Goal: Task Accomplishment & Management: Complete application form

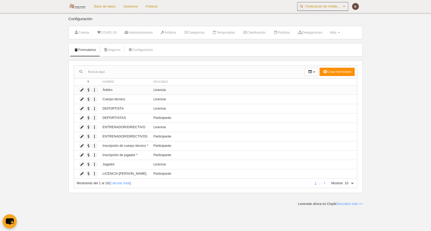
click at [109, 89] on td "Árbitro" at bounding box center [125, 89] width 51 height 9
click at [81, 89] on icon at bounding box center [81, 89] width 5 height 5
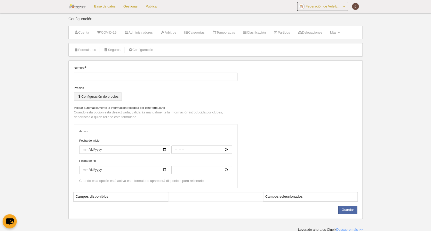
type input "Árbitro"
checkbox input "true"
type input "[DATE]"
type input "00:00"
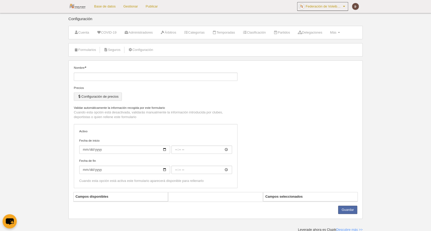
type input "[DATE]"
type input "00:00"
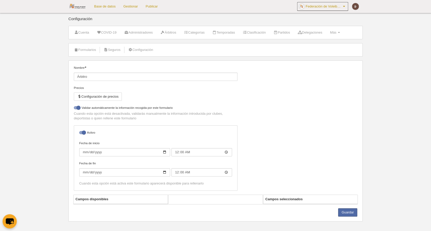
select select "selected"
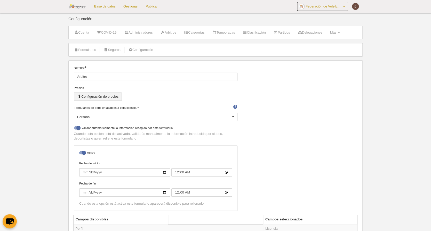
click at [112, 95] on button "Configuración de precios" at bounding box center [98, 96] width 48 height 8
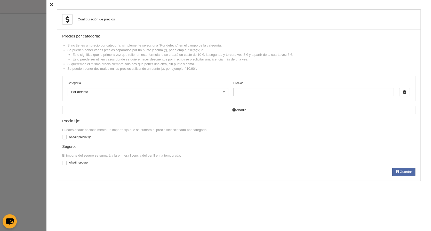
click at [122, 93] on div "Por defecto" at bounding box center [148, 92] width 161 height 8
click at [131, 79] on div "Categoría Por defecto Por defecto ABSOLUTO [PERSON_NAME] SUB-17 ENTRENADOR ALEV…" at bounding box center [238, 88] width 353 height 25
click at [285, 91] on input "Precios" at bounding box center [313, 92] width 161 height 8
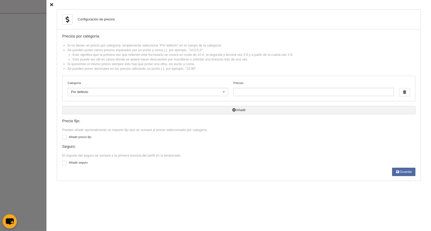
click at [130, 109] on button "Añadir" at bounding box center [238, 110] width 353 height 8
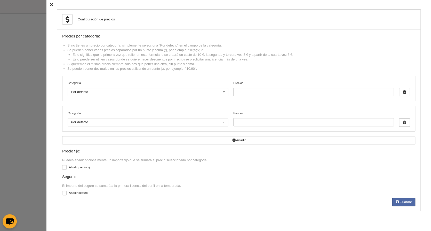
click at [53, 5] on div "Configuración de precios Precios por categoría: Si no tienes un precio por cate…" at bounding box center [238, 115] width 385 height 231
click at [52, 3] on icon at bounding box center [51, 4] width 3 height 3
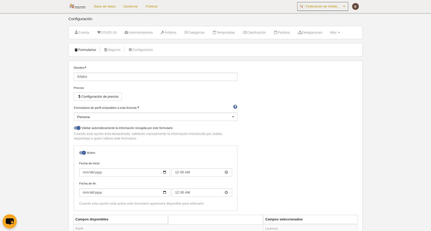
click at [90, 48] on link "Formularios" at bounding box center [85, 50] width 28 height 8
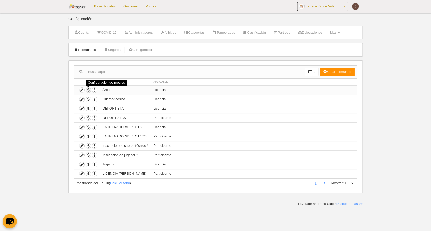
click at [87, 89] on span "button" at bounding box center [88, 89] width 5 height 5
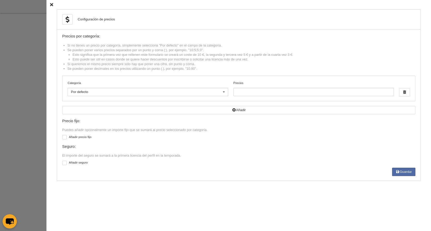
click at [53, 5] on div "Configuración de precios Precios por categoría: Si no tienes un precio por cate…" at bounding box center [238, 115] width 385 height 231
click at [52, 5] on icon at bounding box center [51, 4] width 3 height 3
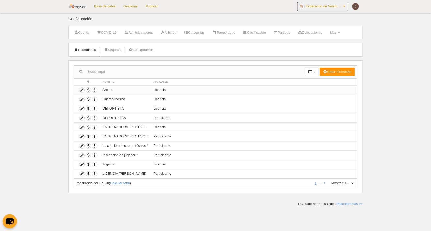
click at [170, 90] on td "Licencia" at bounding box center [254, 89] width 206 height 9
click at [142, 50] on link "Configuración" at bounding box center [140, 50] width 30 height 8
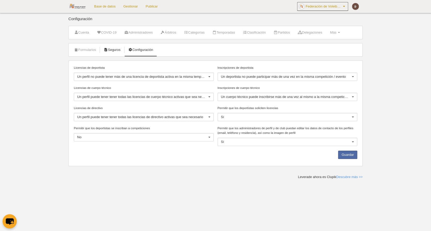
click at [116, 50] on link "Seguros" at bounding box center [112, 50] width 22 height 8
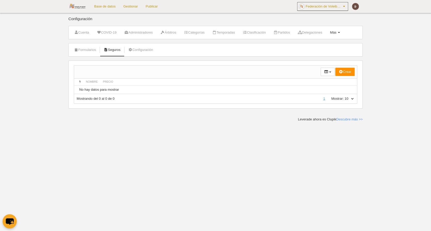
click at [336, 30] on span "Más" at bounding box center [333, 32] width 6 height 4
click at [318, 52] on link "Formularios" at bounding box center [318, 53] width 48 height 8
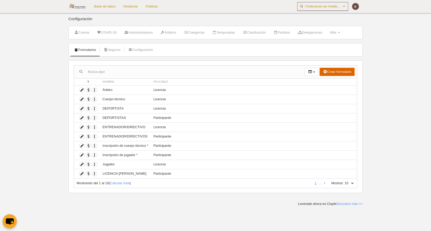
click at [339, 72] on button "Crear formulario" at bounding box center [336, 72] width 35 height 8
click at [329, 90] on span "Licencia" at bounding box center [327, 90] width 17 height 4
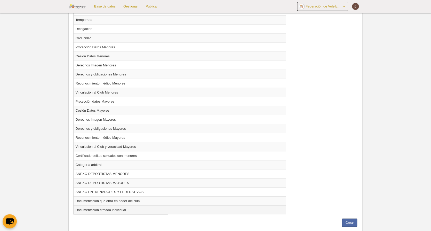
scroll to position [461, 0]
drag, startPoint x: 158, startPoint y: 194, endPoint x: 165, endPoint y: 193, distance: 6.3
click at [159, 205] on td "Documentacion firmada individual" at bounding box center [180, 209] width 212 height 9
radio input "true"
click at [123, 205] on td "Documentacion firmada individual" at bounding box center [180, 209] width 212 height 9
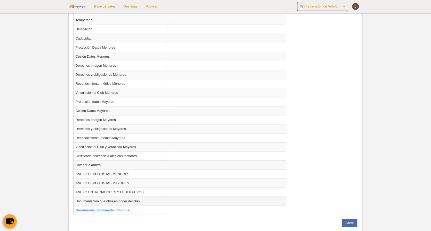
click at [133, 196] on td "Documentación que obra en poder del club" at bounding box center [180, 200] width 212 height 9
radio input "true"
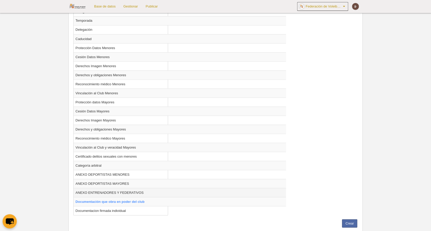
click at [130, 188] on td "ANEXO ENTRENADORES Y FEDERATIVOS" at bounding box center [180, 192] width 212 height 9
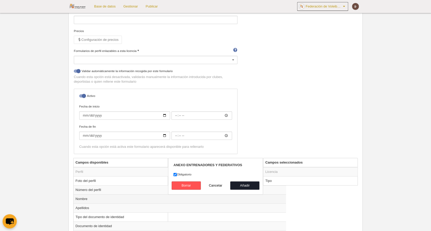
scroll to position [77, 0]
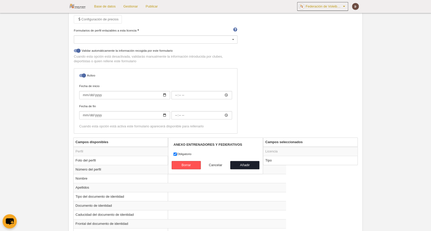
click at [217, 162] on button "Cancelar" at bounding box center [215, 165] width 29 height 8
radio input "false"
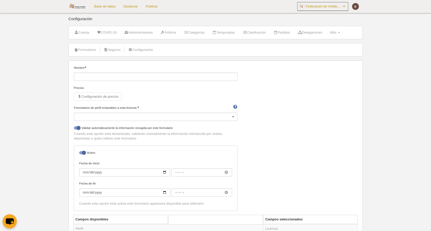
scroll to position [0, 0]
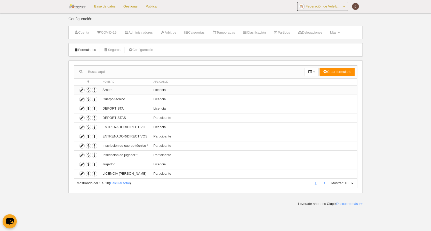
click at [124, 89] on td "Árbitro" at bounding box center [125, 89] width 51 height 9
click at [160, 89] on td "Licencia" at bounding box center [254, 89] width 206 height 9
click at [93, 89] on icon "button" at bounding box center [94, 89] width 5 height 5
drag, startPoint x: 109, startPoint y: 88, endPoint x: 89, endPoint y: 89, distance: 20.4
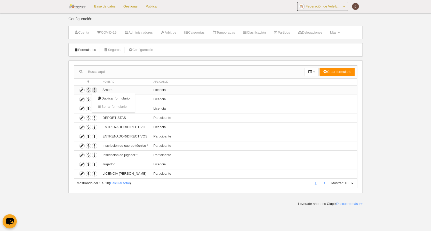
click at [109, 88] on td "Árbitro" at bounding box center [125, 89] width 51 height 9
click at [80, 89] on icon at bounding box center [81, 89] width 5 height 5
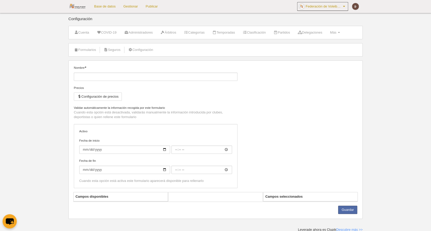
type input "Árbitro"
checkbox input "true"
type input "[DATE]"
type input "00:00"
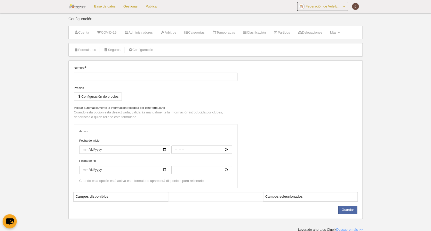
type input "[DATE]"
type input "00:00"
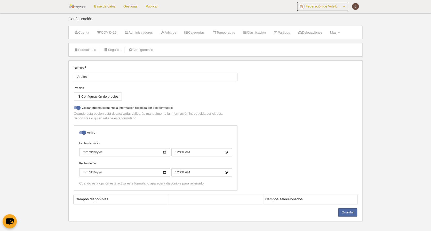
select select "selected"
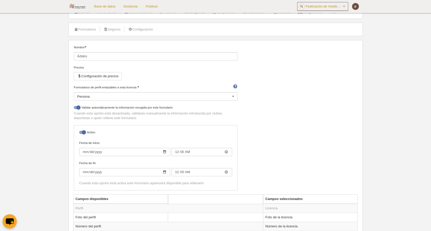
scroll to position [20, 0]
click at [218, 94] on div "Persona" at bounding box center [156, 96] width 164 height 8
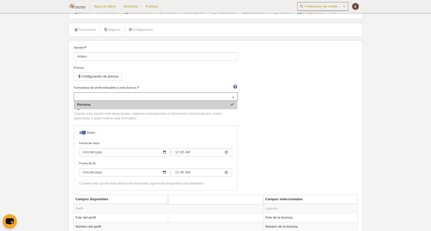
click at [252, 95] on div "Nombre Árbitro Precios Configuración de precios Formularios de perfil enlazable…" at bounding box center [215, 119] width 287 height 149
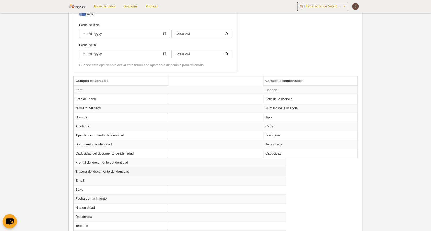
scroll to position [141, 0]
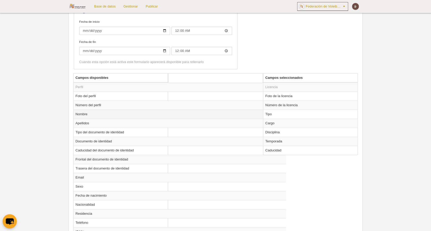
click at [95, 110] on td "Nombre" at bounding box center [180, 113] width 212 height 9
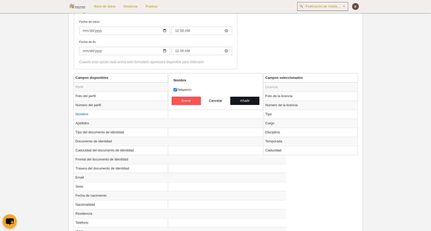
click at [246, 97] on button "Añadir" at bounding box center [244, 101] width 29 height 8
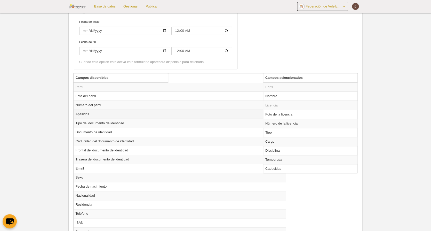
drag, startPoint x: 101, startPoint y: 109, endPoint x: 108, endPoint y: 107, distance: 7.4
click at [102, 109] on td "Apellidos" at bounding box center [180, 113] width 212 height 9
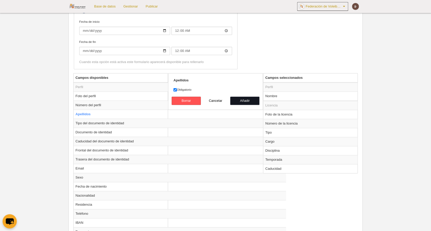
click at [246, 97] on button "Añadir" at bounding box center [244, 101] width 29 height 8
radio input "false"
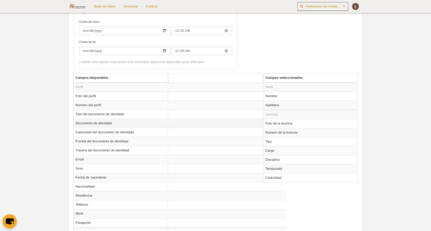
click at [106, 120] on td "Documento de identidad" at bounding box center [180, 122] width 212 height 9
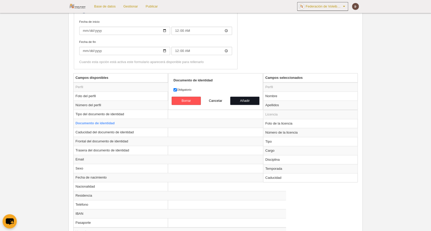
click at [244, 98] on button "Añadir" at bounding box center [244, 101] width 29 height 8
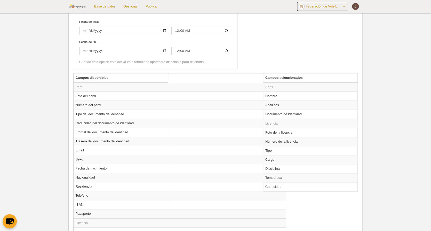
radio input "false"
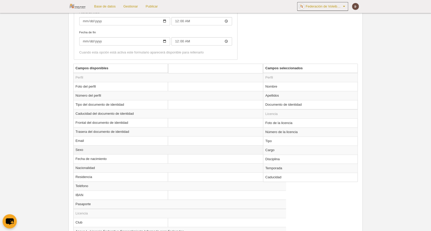
scroll to position [153, 0]
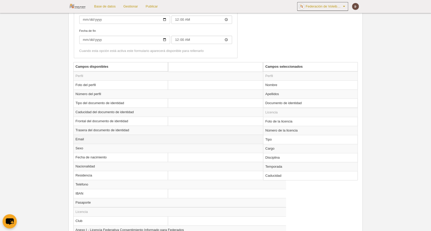
click at [98, 134] on td "Email" at bounding box center [180, 138] width 212 height 9
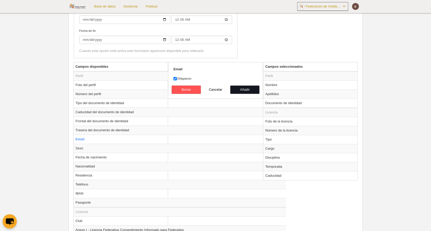
click at [248, 87] on button "Añadir" at bounding box center [244, 89] width 29 height 8
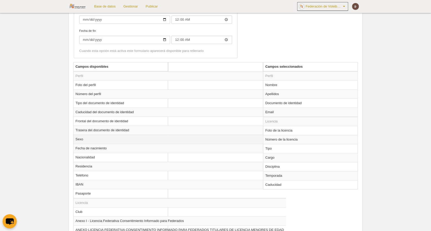
click at [109, 134] on td "Sexo" at bounding box center [180, 138] width 212 height 9
radio input "true"
select select
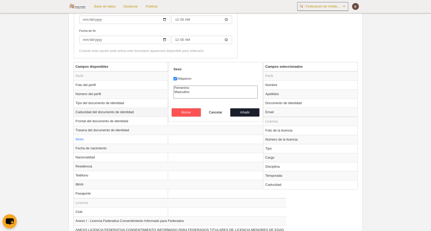
click at [246, 108] on button "Añadir" at bounding box center [244, 112] width 29 height 8
radio input "false"
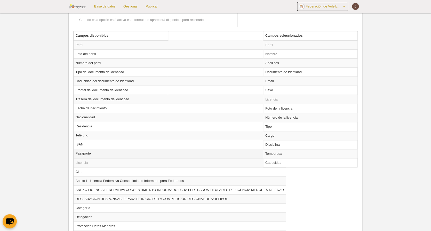
scroll to position [184, 0]
click at [119, 130] on td "Teléfono" at bounding box center [180, 134] width 212 height 9
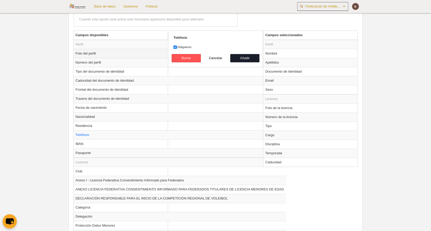
click at [251, 54] on button "Añadir" at bounding box center [244, 58] width 29 height 8
radio input "false"
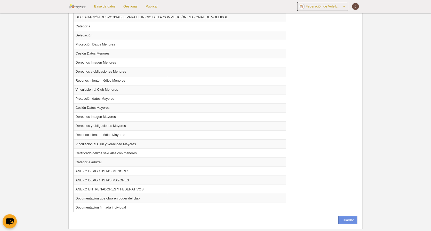
scroll to position [356, 0]
click at [344, 216] on button "Guardar" at bounding box center [347, 220] width 19 height 8
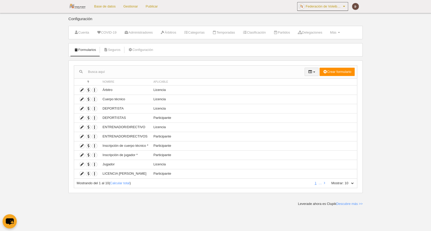
click at [308, 73] on icon "button" at bounding box center [310, 71] width 4 height 3
drag, startPoint x: 278, startPoint y: 66, endPoint x: 283, endPoint y: 67, distance: 4.8
click at [279, 66] on div at bounding box center [189, 72] width 230 height 13
click at [324, 183] on icon at bounding box center [324, 182] width 1 height 3
click at [305, 183] on icon at bounding box center [306, 182] width 3 height 3
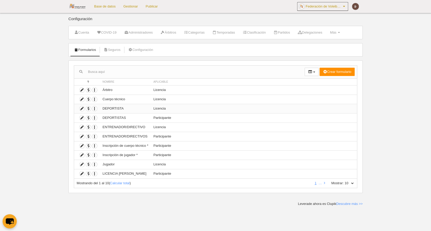
click at [141, 106] on td "DEPORTISTA" at bounding box center [125, 108] width 51 height 9
click at [110, 48] on link "Seguros" at bounding box center [112, 50] width 22 height 8
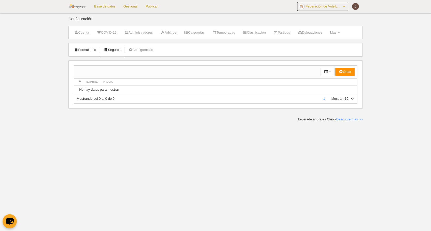
click at [83, 49] on link "Formularios" at bounding box center [85, 50] width 28 height 8
